Goal: Book appointment/travel/reservation

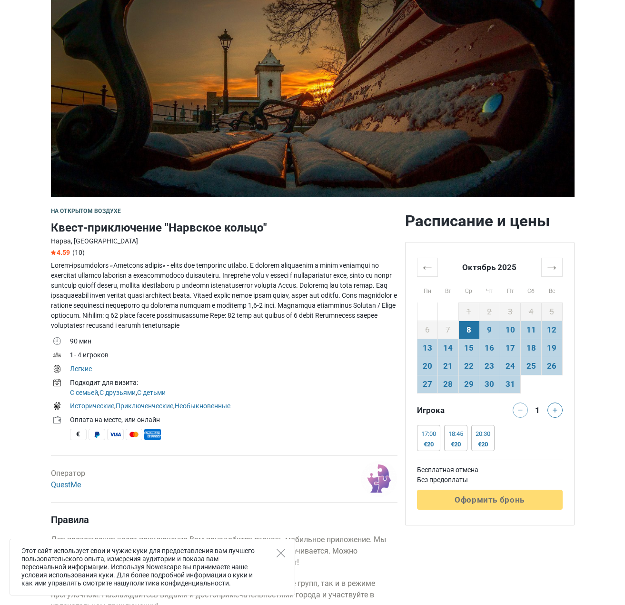
scroll to position [95, 0]
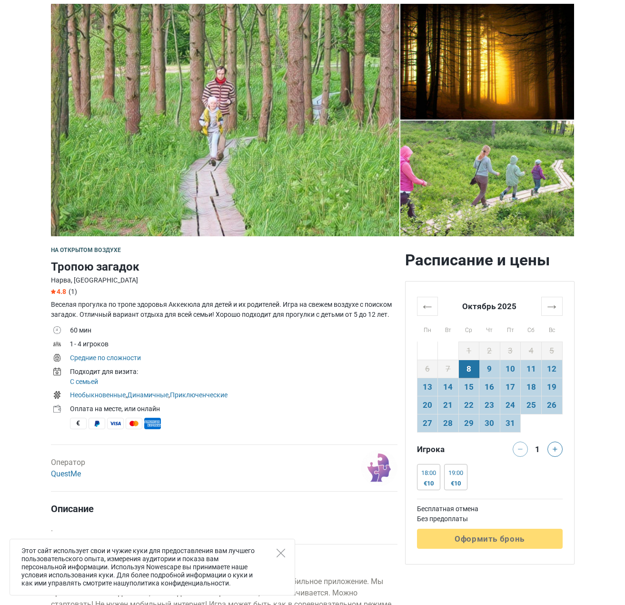
scroll to position [6, 0]
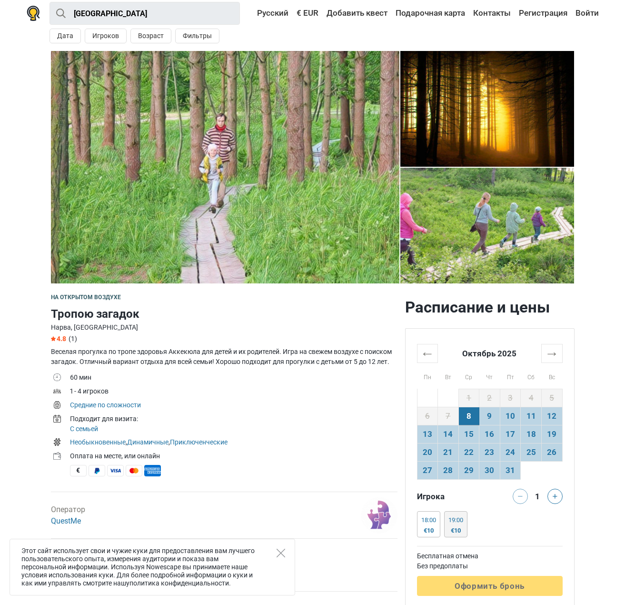
click at [466, 526] on div "19:00 €10" at bounding box center [455, 524] width 23 height 26
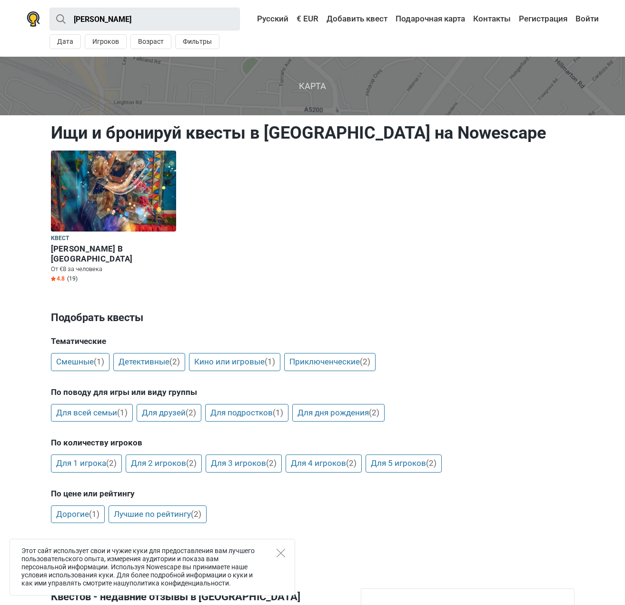
click at [119, 209] on img at bounding box center [113, 190] width 125 height 81
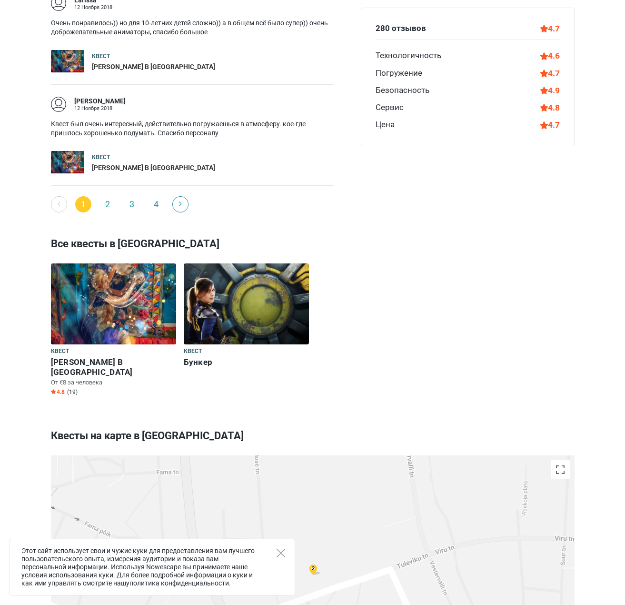
scroll to position [1142, 0]
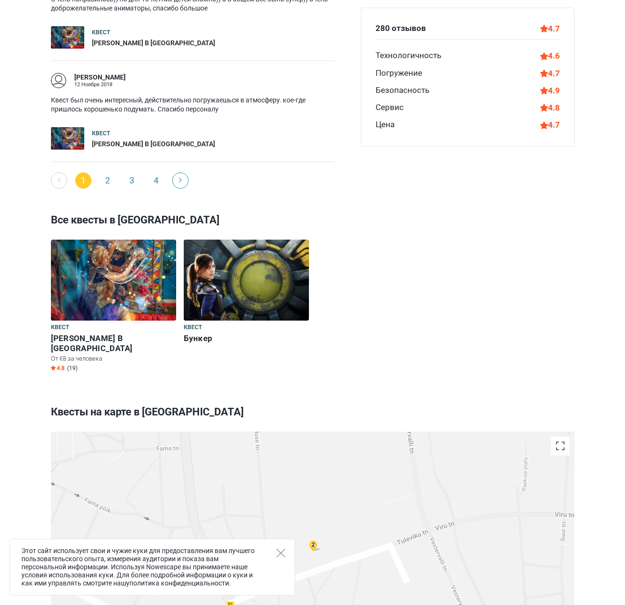
click at [240, 276] on img at bounding box center [246, 279] width 125 height 81
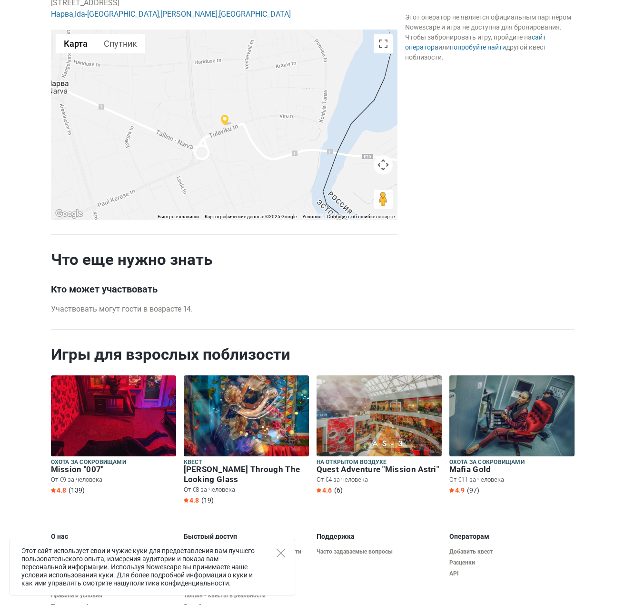
scroll to position [788, 0]
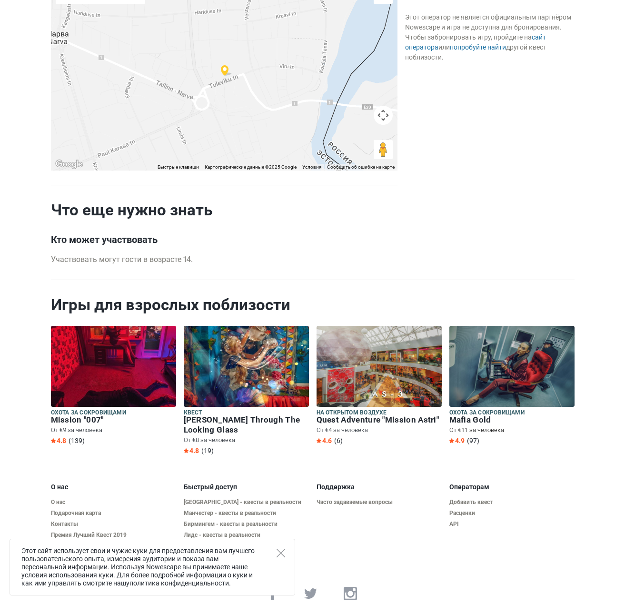
click at [512, 378] on img at bounding box center [511, 366] width 125 height 81
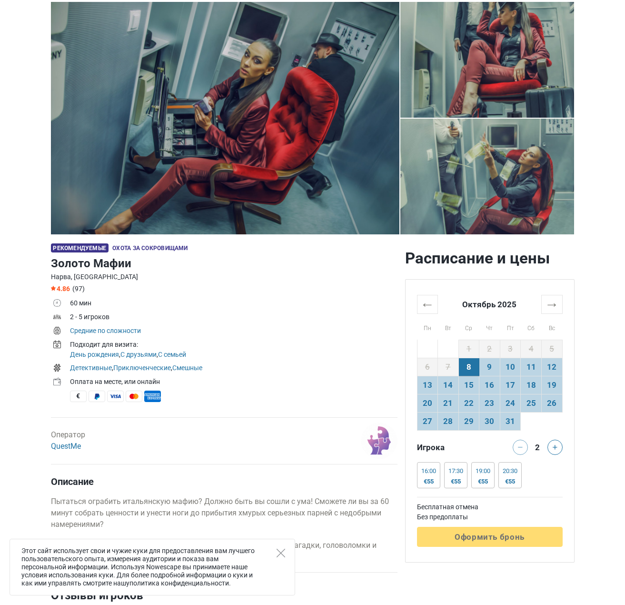
scroll to position [143, 0]
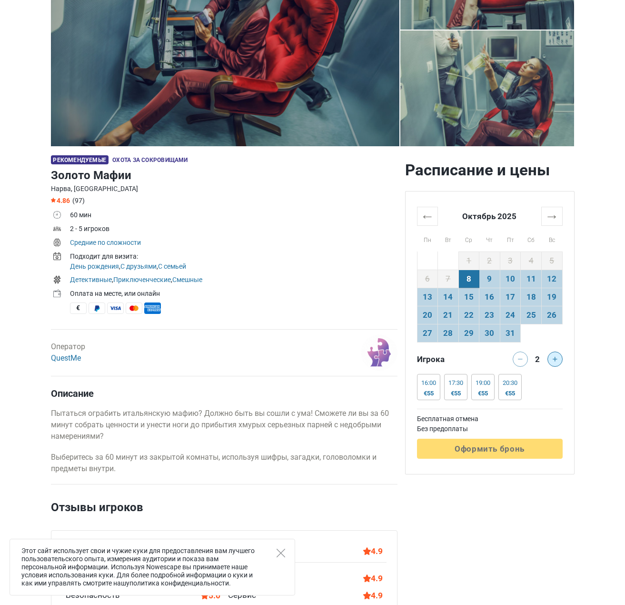
click at [556, 356] on button at bounding box center [554, 358] width 15 height 15
click at [556, 356] on div at bounding box center [556, 358] width 19 height 15
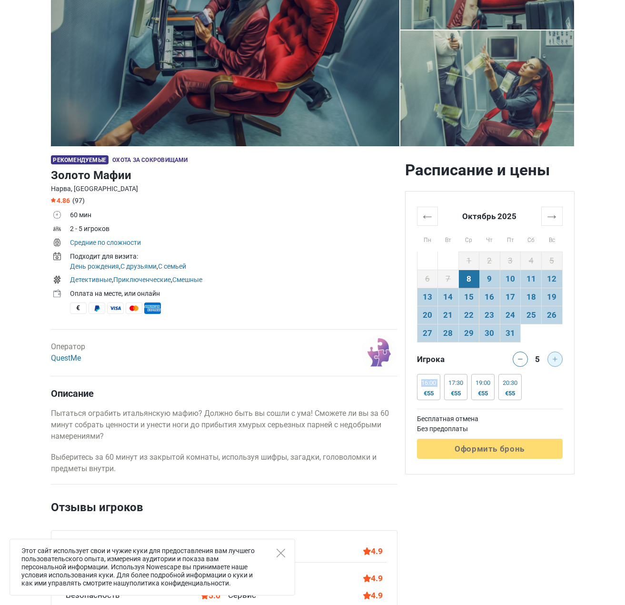
click at [556, 356] on div at bounding box center [556, 358] width 19 height 15
click at [518, 362] on button at bounding box center [520, 358] width 15 height 15
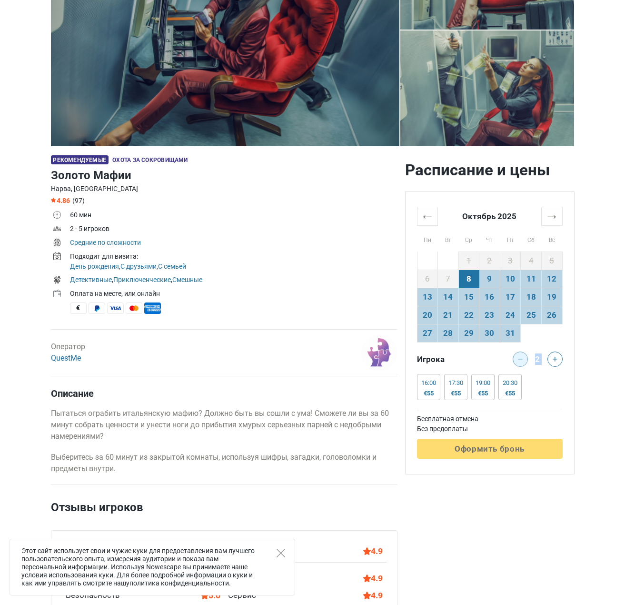
click at [518, 362] on div at bounding box center [518, 358] width 19 height 15
click at [559, 358] on button at bounding box center [554, 358] width 15 height 15
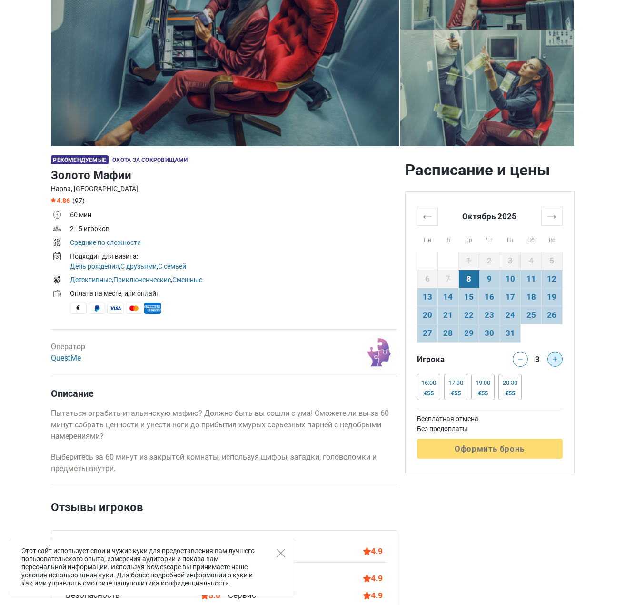
click at [559, 358] on button at bounding box center [554, 358] width 15 height 15
click at [559, 358] on div at bounding box center [556, 358] width 19 height 15
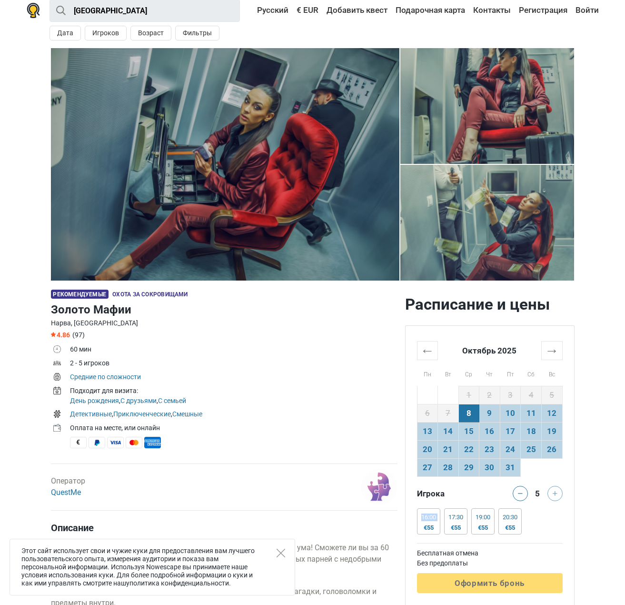
scroll to position [0, 0]
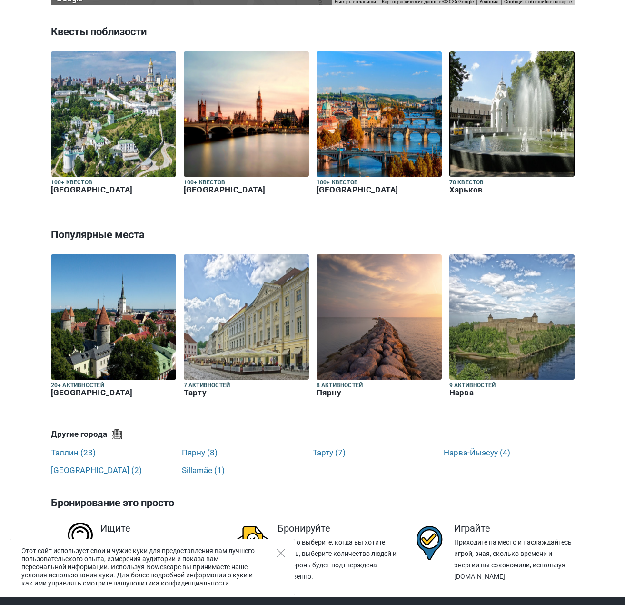
scroll to position [1809, 0]
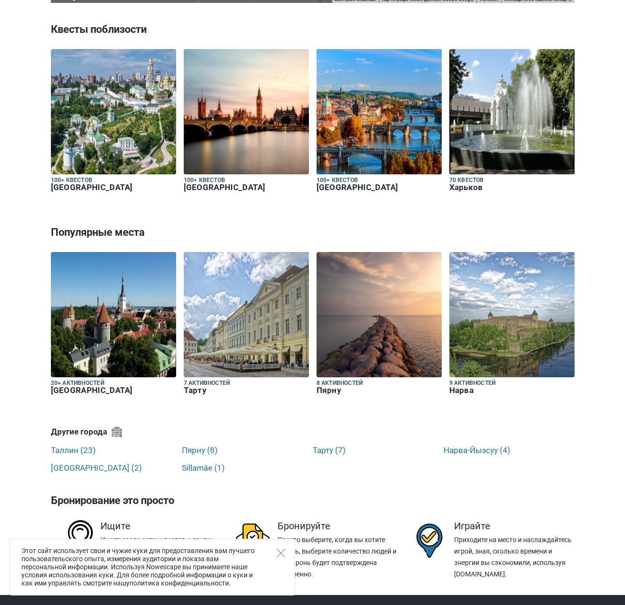
click at [83, 266] on img at bounding box center [113, 314] width 125 height 125
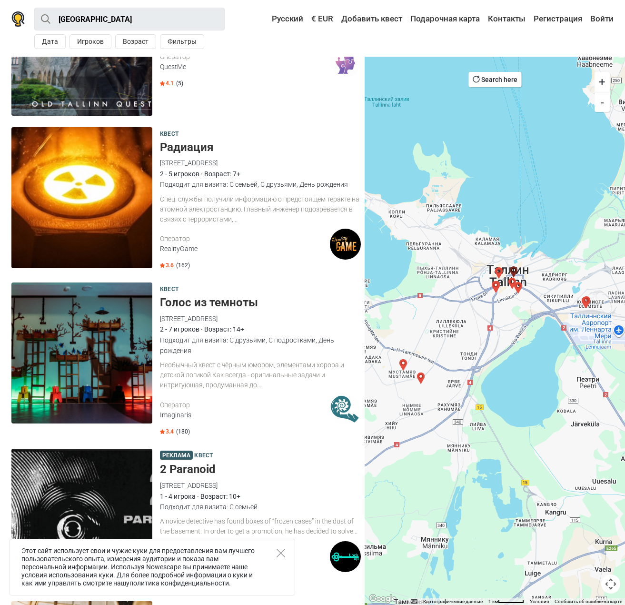
scroll to position [1999, 0]
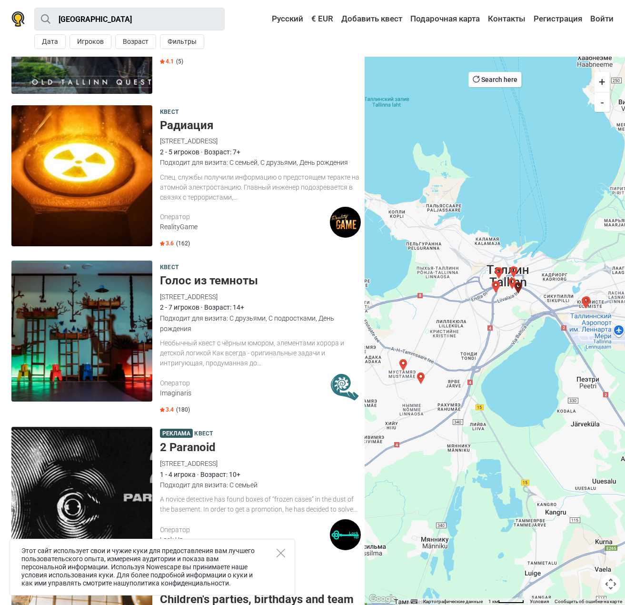
drag, startPoint x: 214, startPoint y: 272, endPoint x: 189, endPoint y: 263, distance: 26.8
click at [189, 274] on h5 "Голос из темноты" at bounding box center [260, 281] width 201 height 14
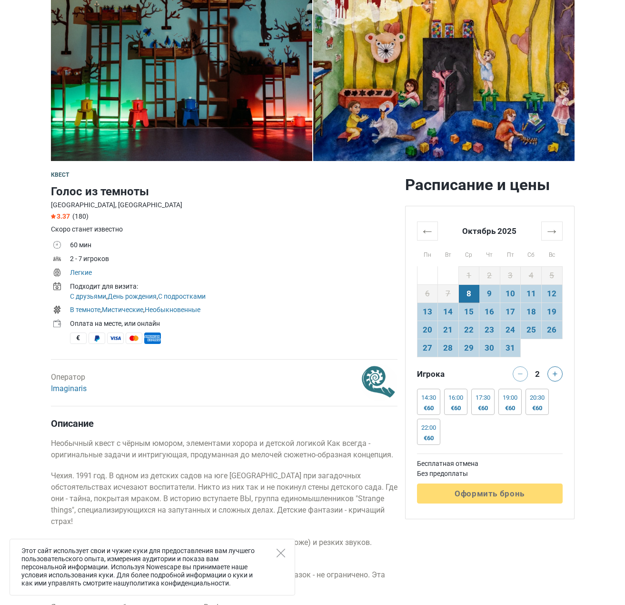
scroll to position [143, 0]
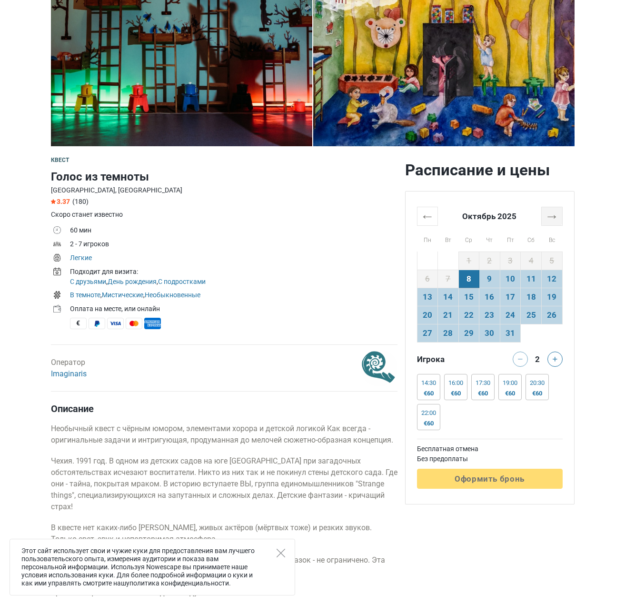
click at [554, 222] on th "→" at bounding box center [551, 216] width 21 height 19
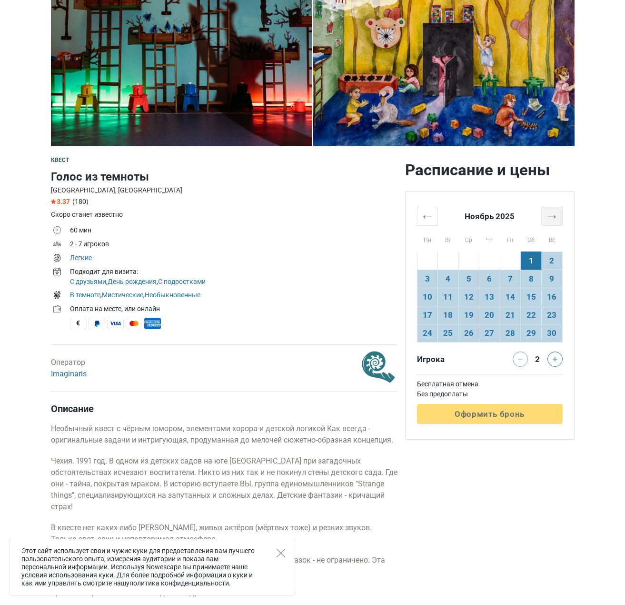
click at [554, 222] on th "→" at bounding box center [551, 216] width 21 height 19
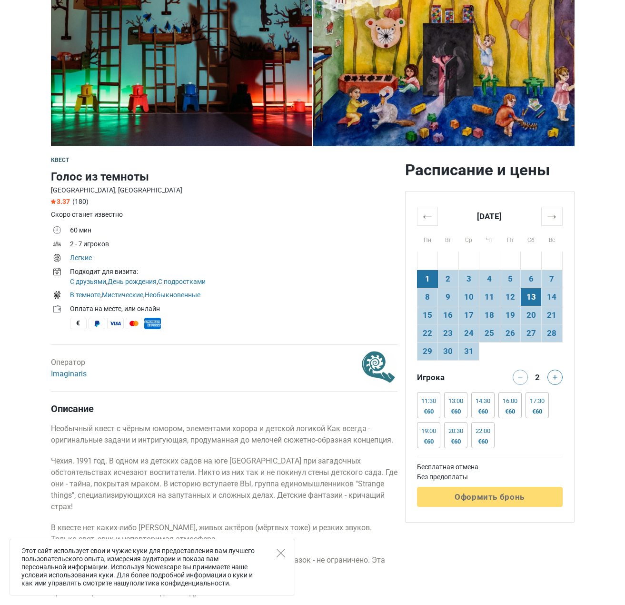
click at [531, 301] on td "13" at bounding box center [531, 297] width 21 height 18
click at [430, 409] on div "€60" at bounding box center [428, 411] width 15 height 8
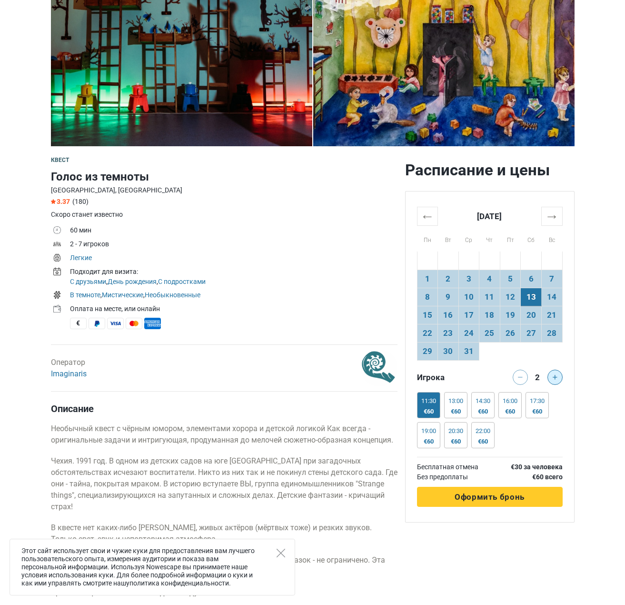
click at [550, 383] on button at bounding box center [554, 376] width 15 height 15
click at [555, 378] on icon at bounding box center [555, 377] width 5 height 5
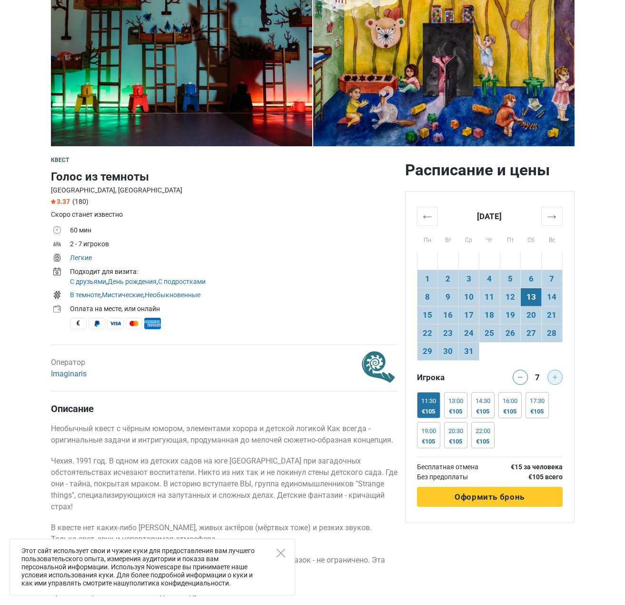
click at [555, 378] on div at bounding box center [556, 376] width 19 height 15
click at [430, 407] on div "11:30 €105" at bounding box center [428, 405] width 23 height 26
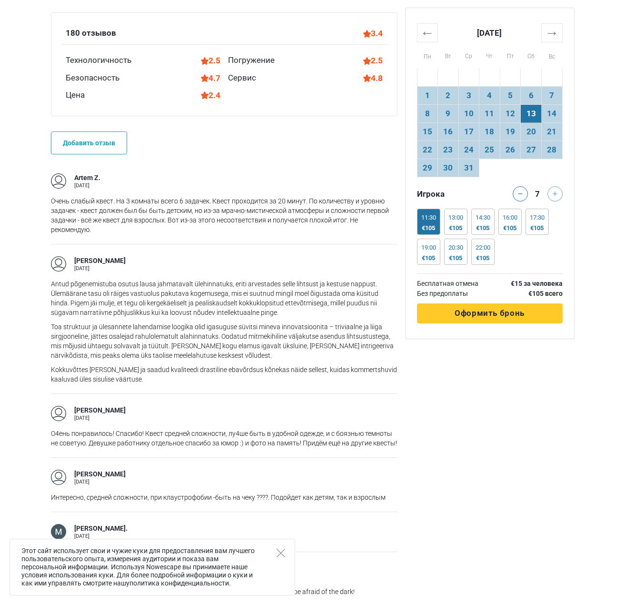
scroll to position [809, 0]
